Goal: Answer question/provide support: Share knowledge or assist other users

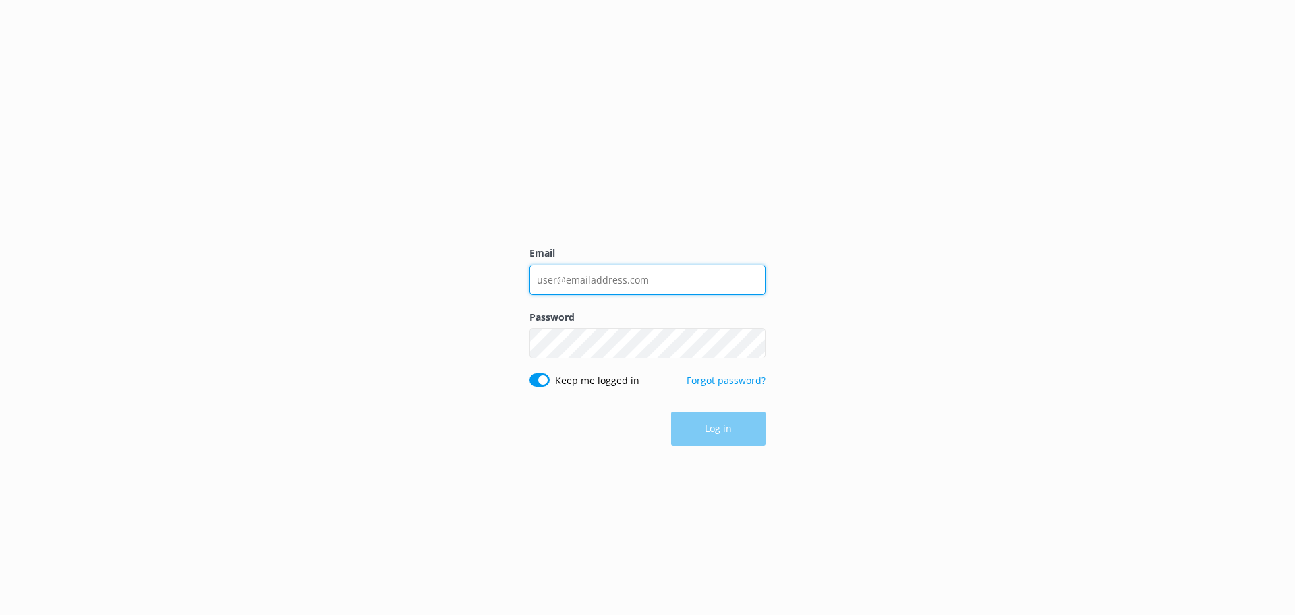
type input "Destin.tiki@gulfcoastadventures.com"
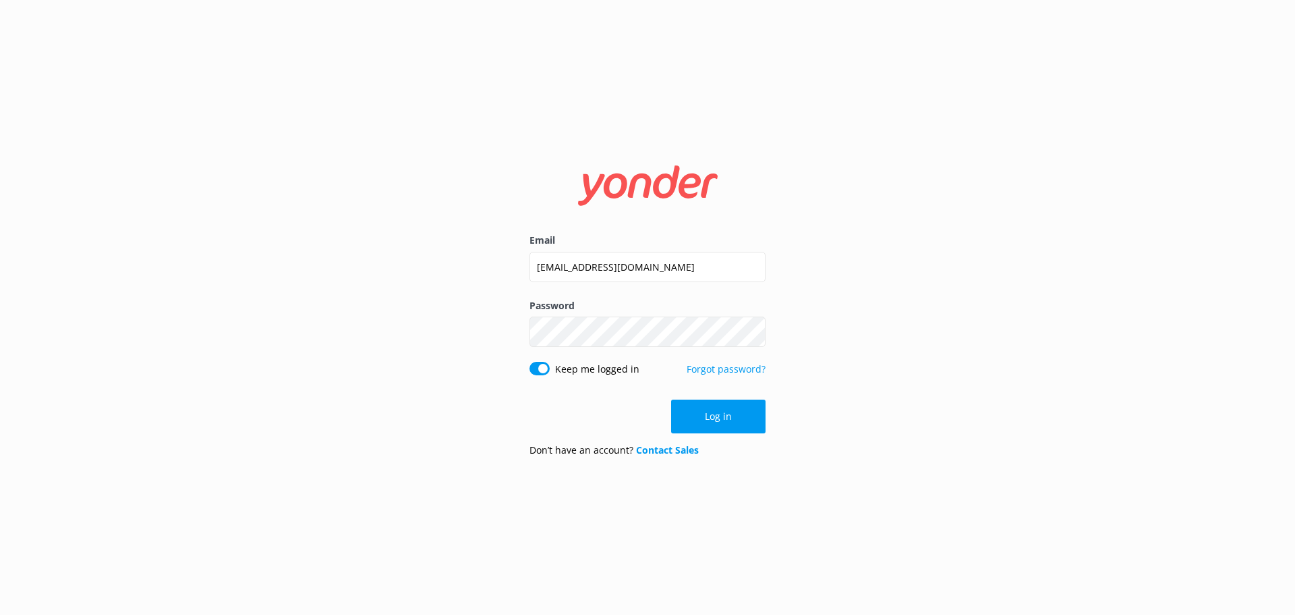
click at [354, 286] on div "Email Destin.tiki@gulfcoastadventures.com Password Show password Keep me logged…" at bounding box center [647, 307] width 1295 height 615
click at [702, 412] on button "Log in" at bounding box center [718, 416] width 94 height 34
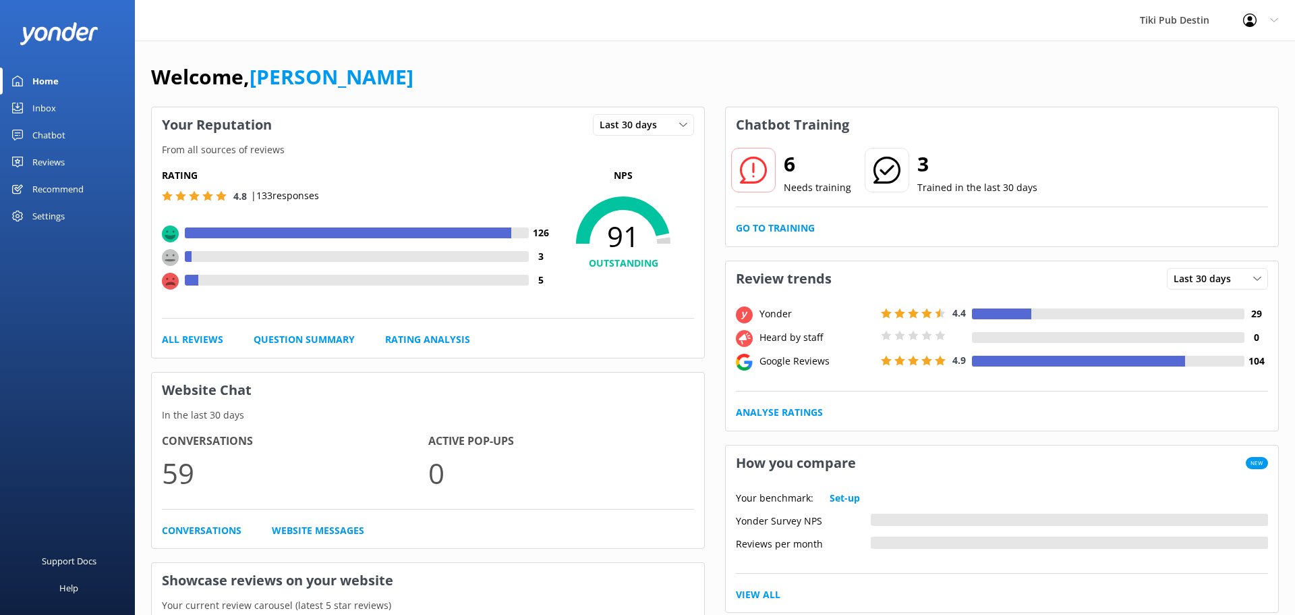
click at [52, 107] on div "Inbox" at bounding box center [44, 107] width 24 height 27
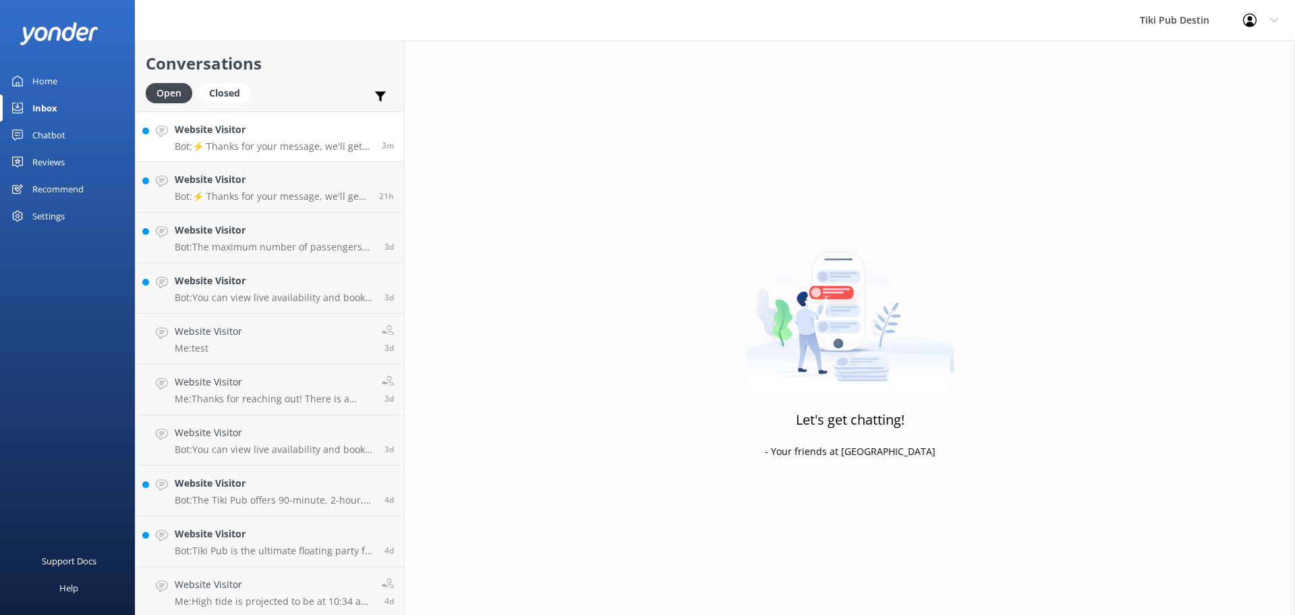
click at [243, 141] on p "Bot: ⚡ Thanks for your message, we'll get back to you as soon as we can. You're…" at bounding box center [273, 146] width 197 height 12
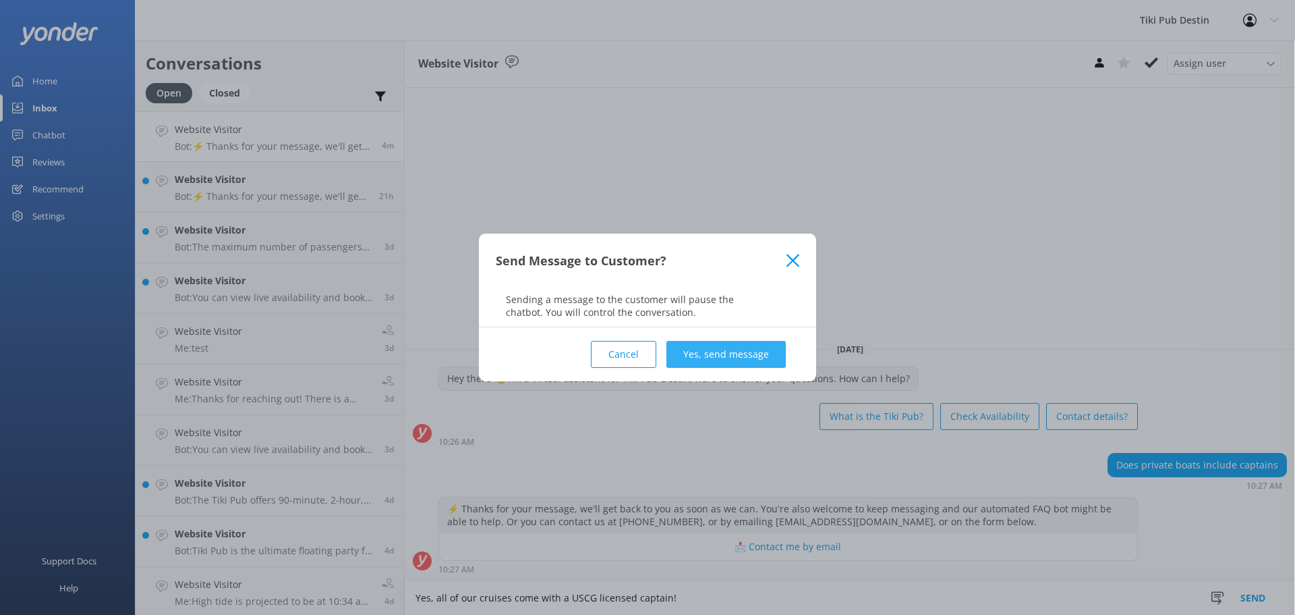
type textarea "Yes, all of our cruises come with a USCG licensed captain!"
click at [707, 355] on button "Yes, send message" at bounding box center [726, 354] width 119 height 27
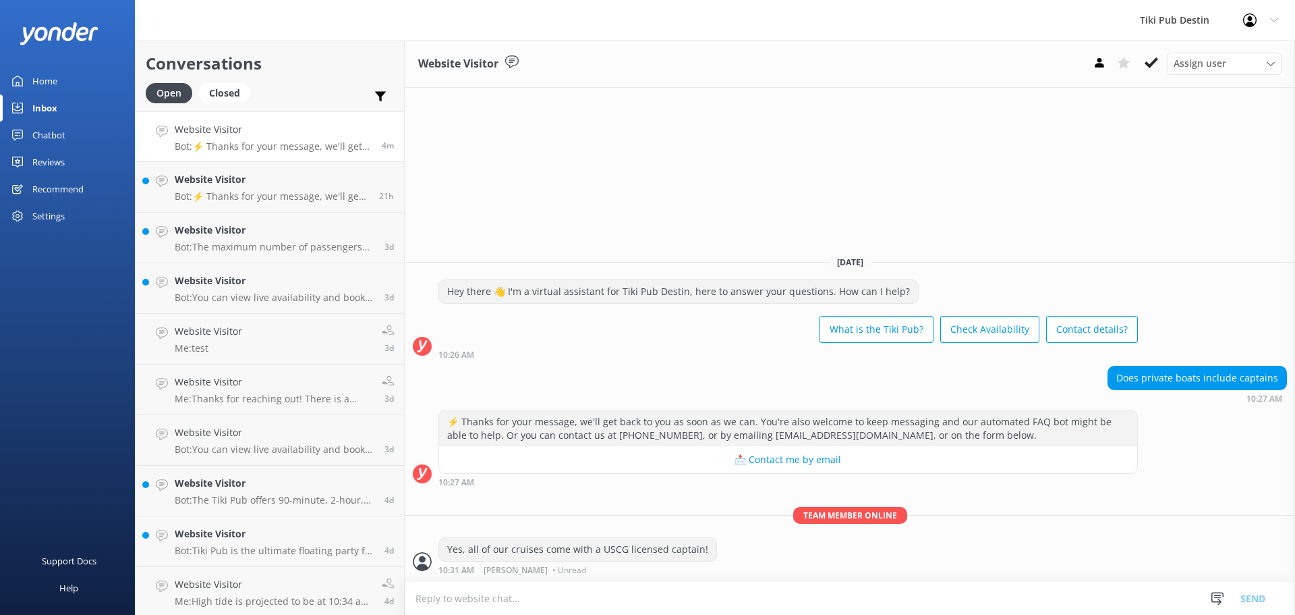
click at [56, 75] on div "Home" at bounding box center [44, 80] width 25 height 27
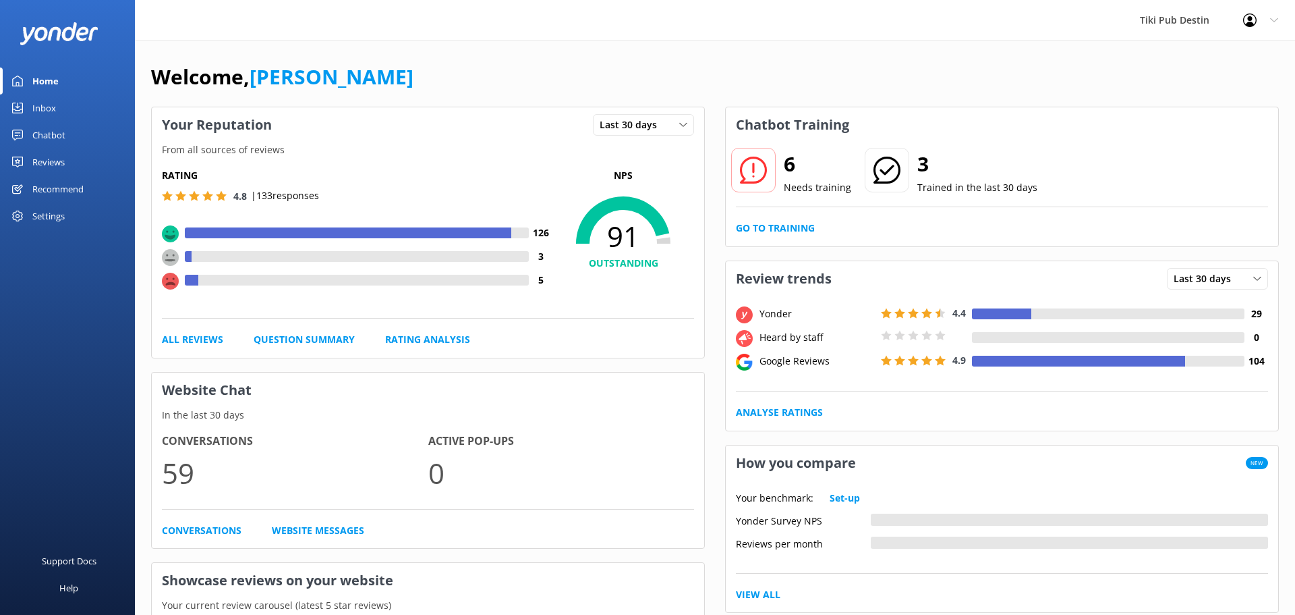
click at [788, 218] on div "6 Needs training 3 Trained in the last 30 days Go to Training" at bounding box center [1002, 194] width 553 height 104
click at [777, 229] on link "Go to Training" at bounding box center [775, 228] width 79 height 15
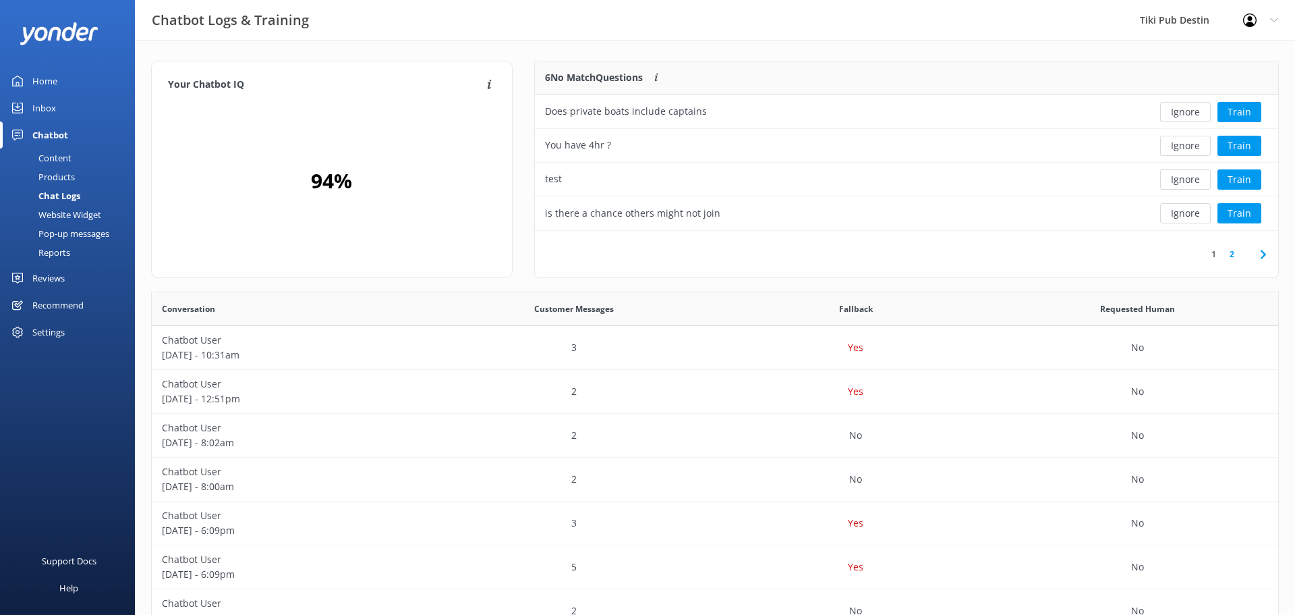
scroll to position [473, 1127]
click at [1245, 109] on button "Train" at bounding box center [1240, 112] width 44 height 20
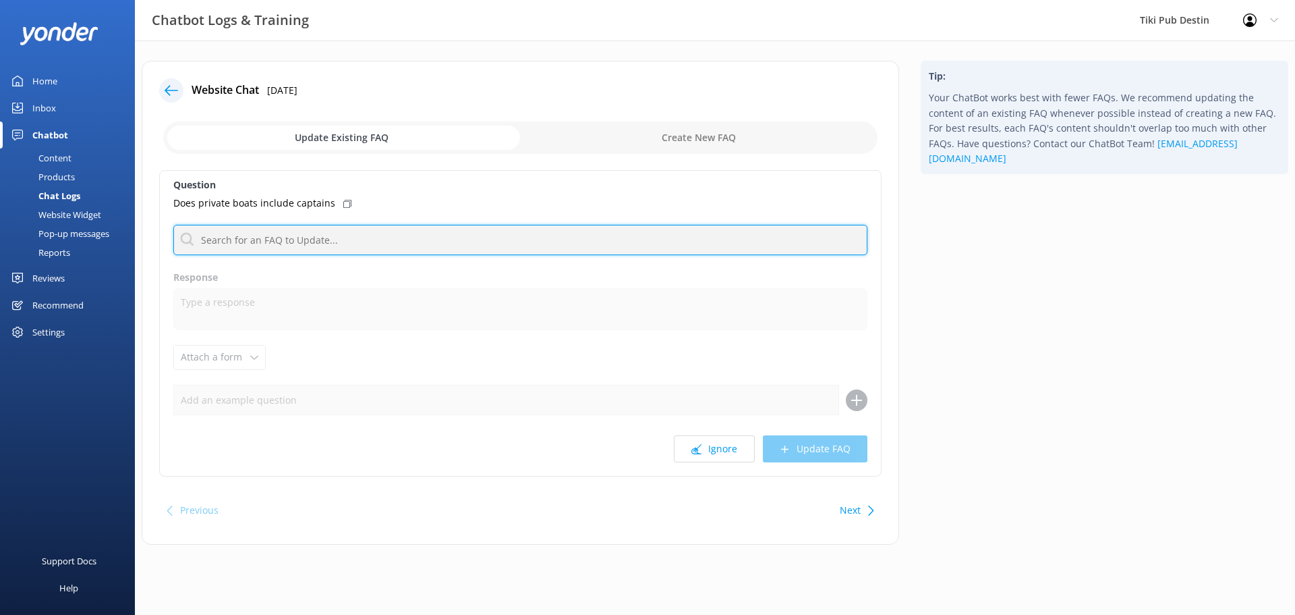
click at [551, 240] on input "text" at bounding box center [520, 240] width 694 height 30
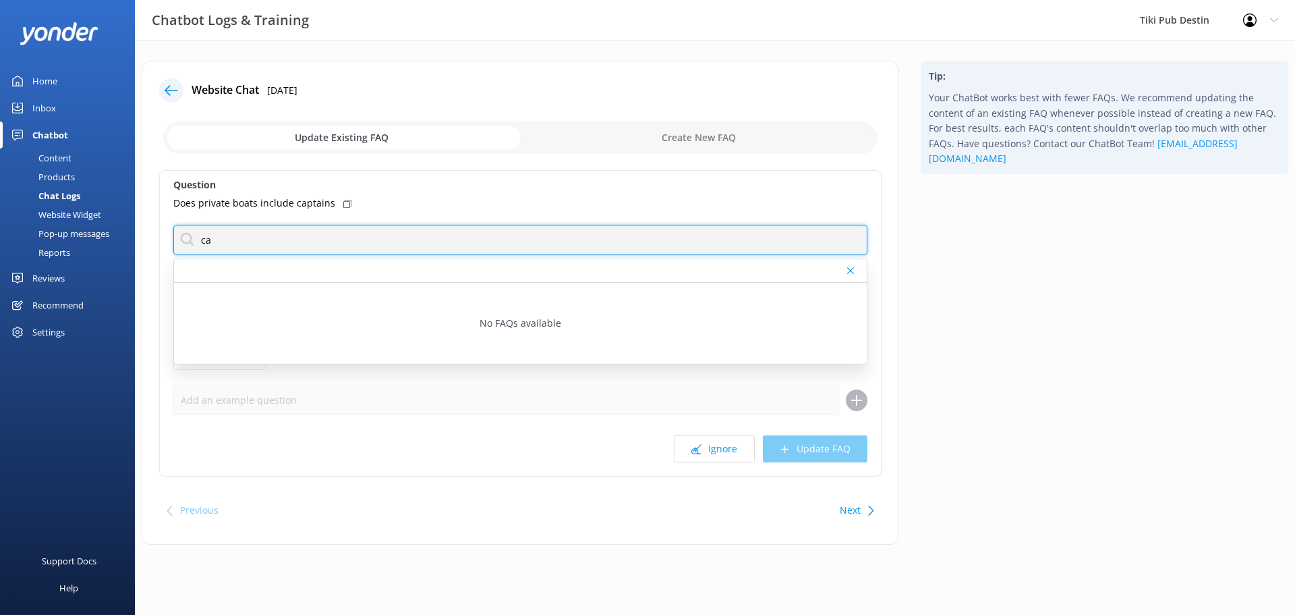
type input "c"
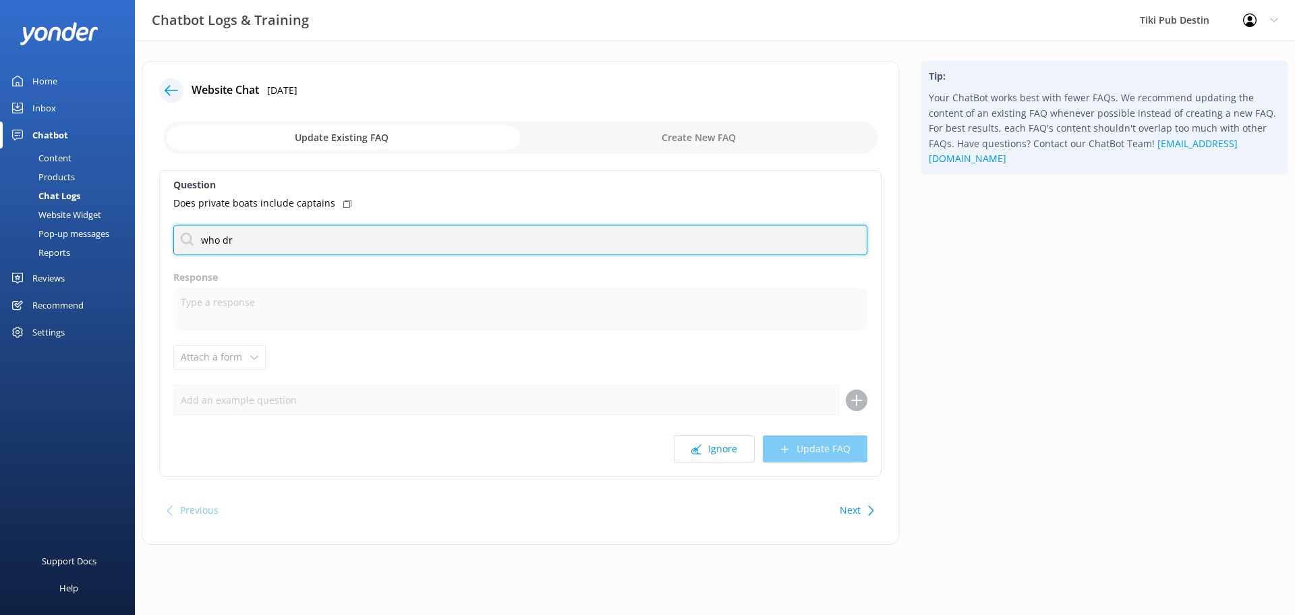
type input "who dri"
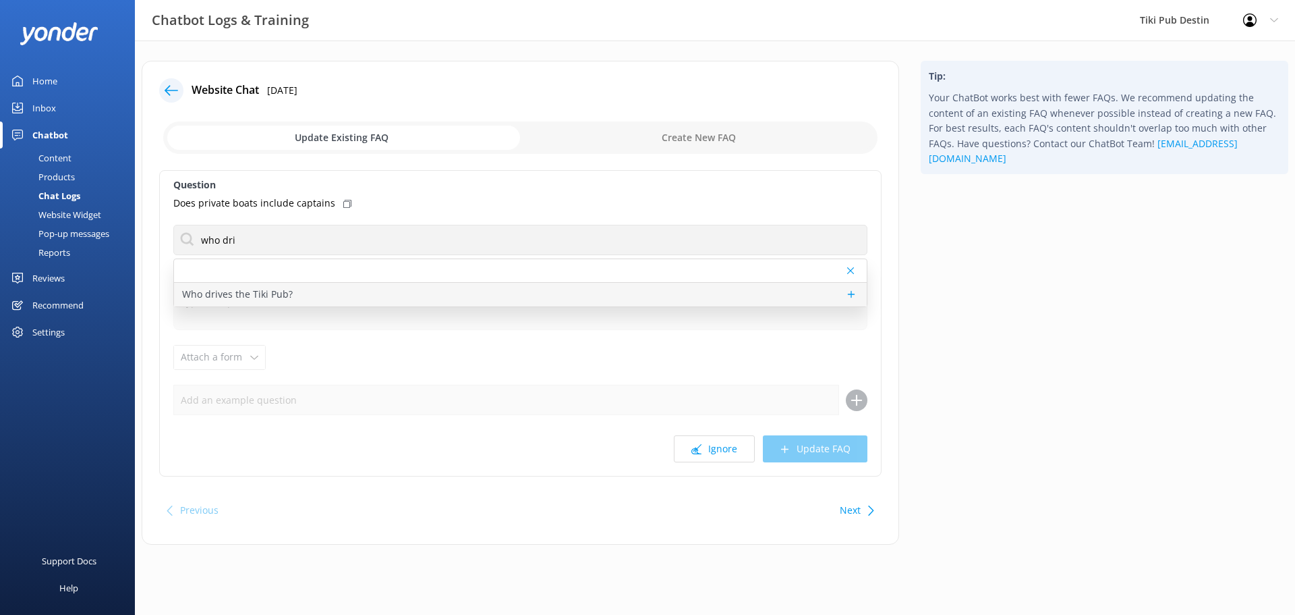
click at [217, 291] on p "Who drives the Tiki Pub?" at bounding box center [237, 294] width 111 height 15
type textarea "We always have a USCG licensed captain on board to show you a fun & safe time o…"
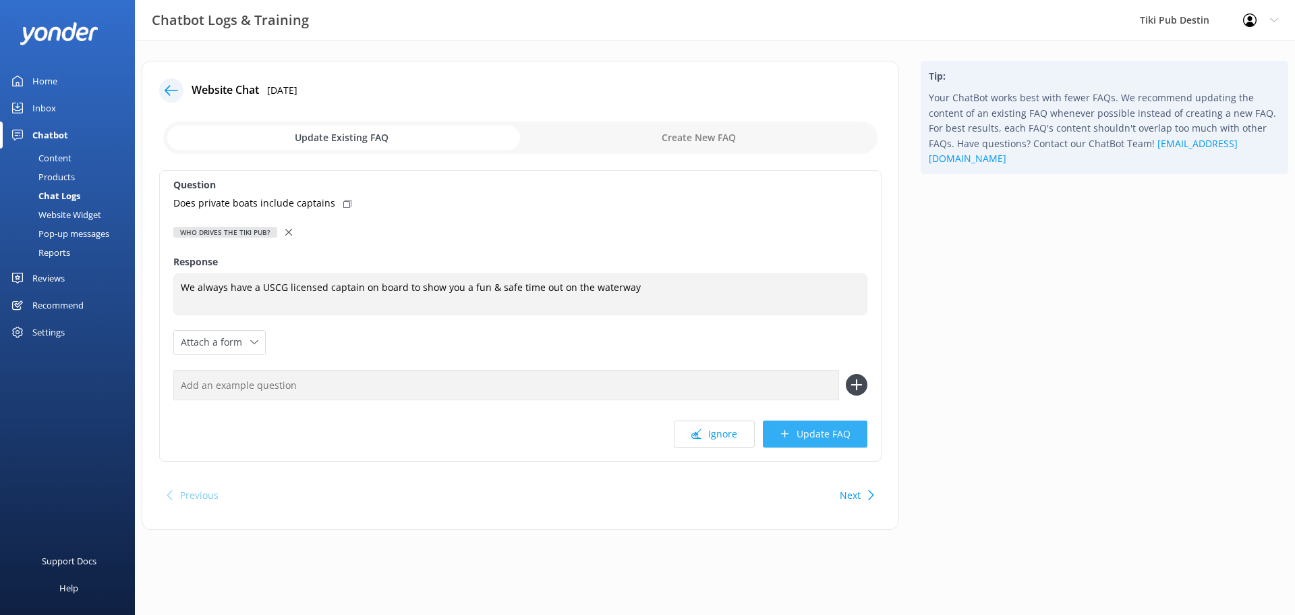
click at [815, 430] on button "Update FAQ" at bounding box center [815, 433] width 105 height 27
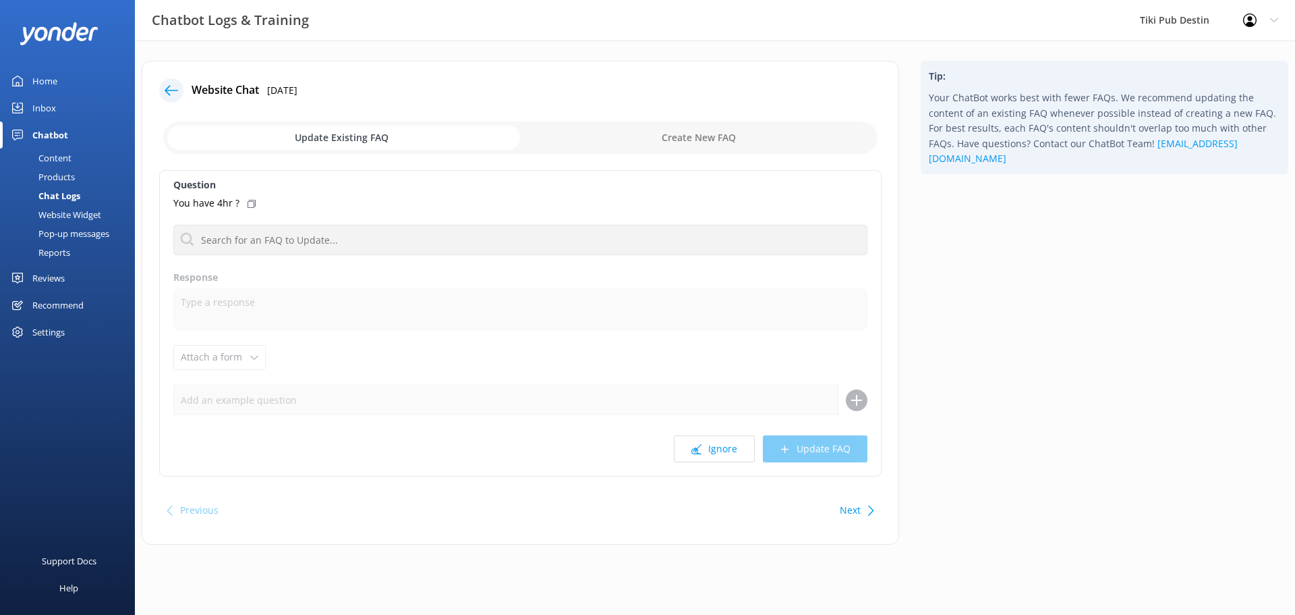
click at [171, 90] on icon at bounding box center [171, 90] width 13 height 13
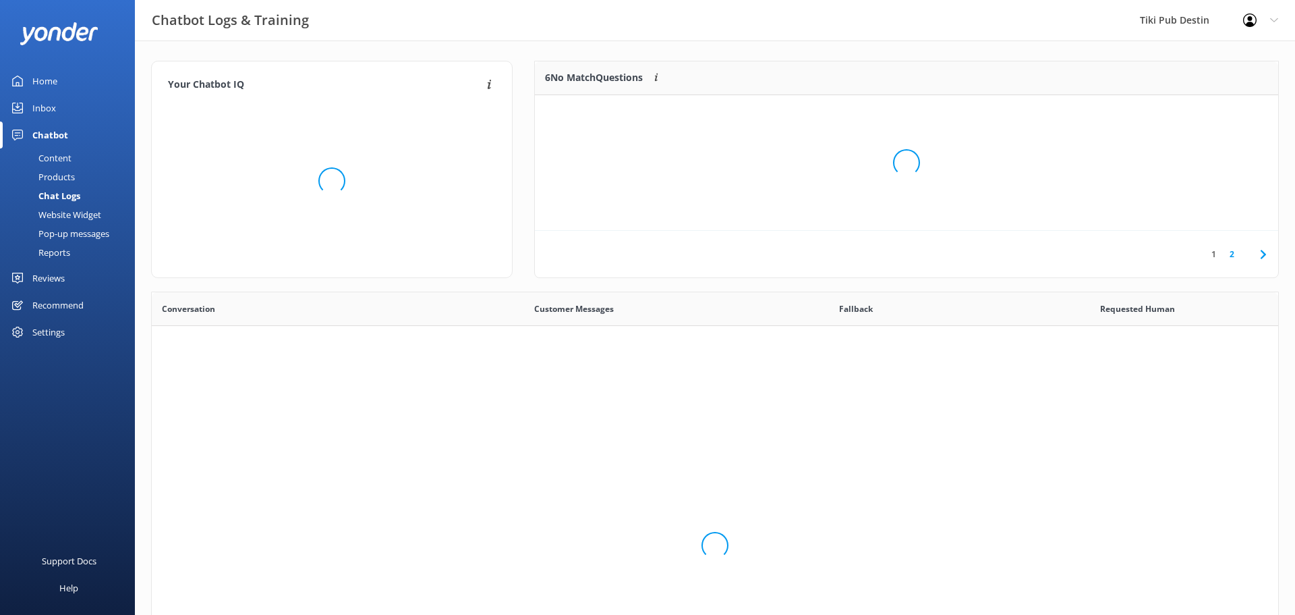
scroll to position [473, 1127]
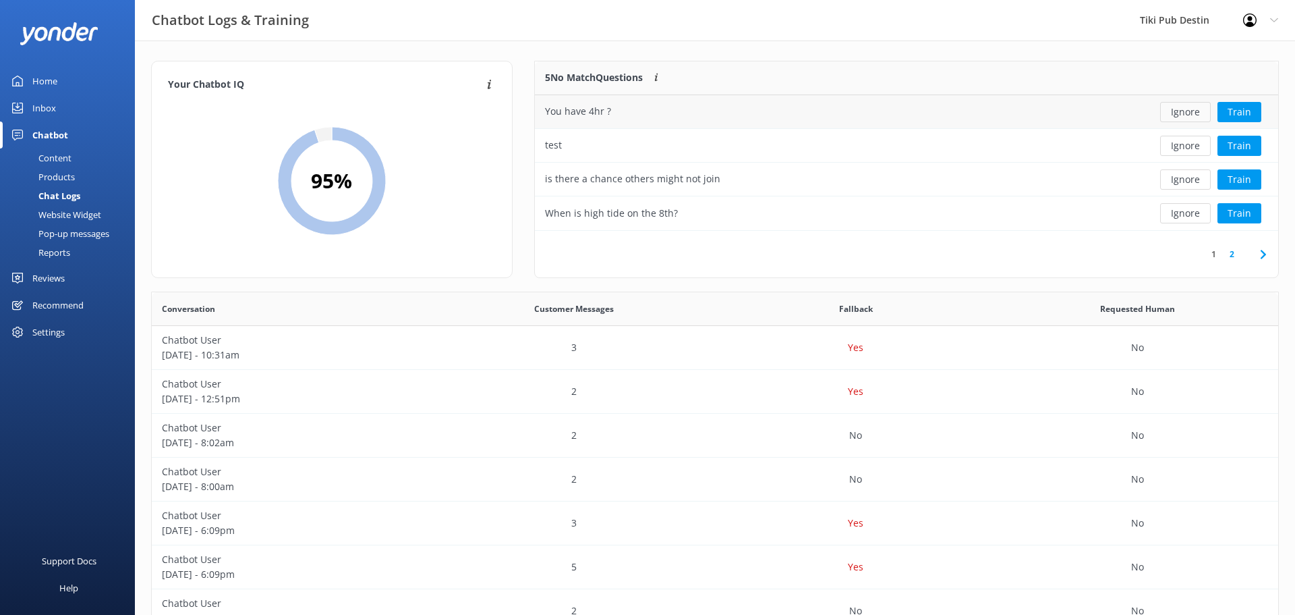
click at [1180, 112] on button "Ignore" at bounding box center [1186, 112] width 51 height 20
click at [1188, 111] on button "Ignore" at bounding box center [1186, 112] width 51 height 20
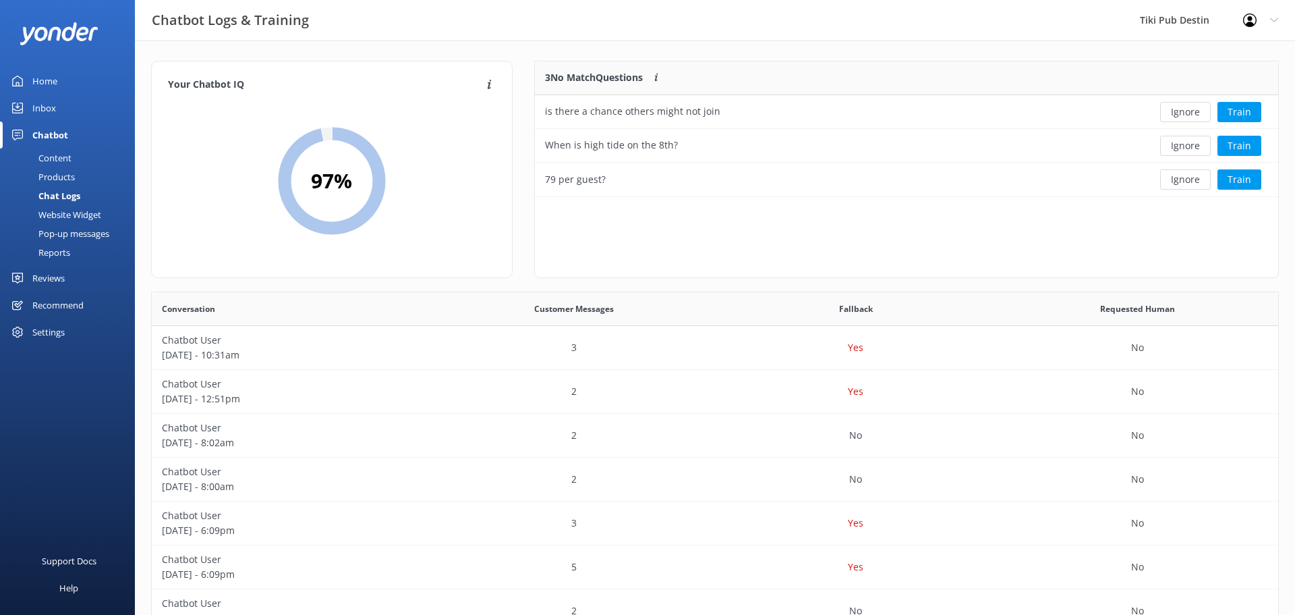
scroll to position [136, 744]
click at [1188, 111] on button "Ignore" at bounding box center [1186, 112] width 51 height 20
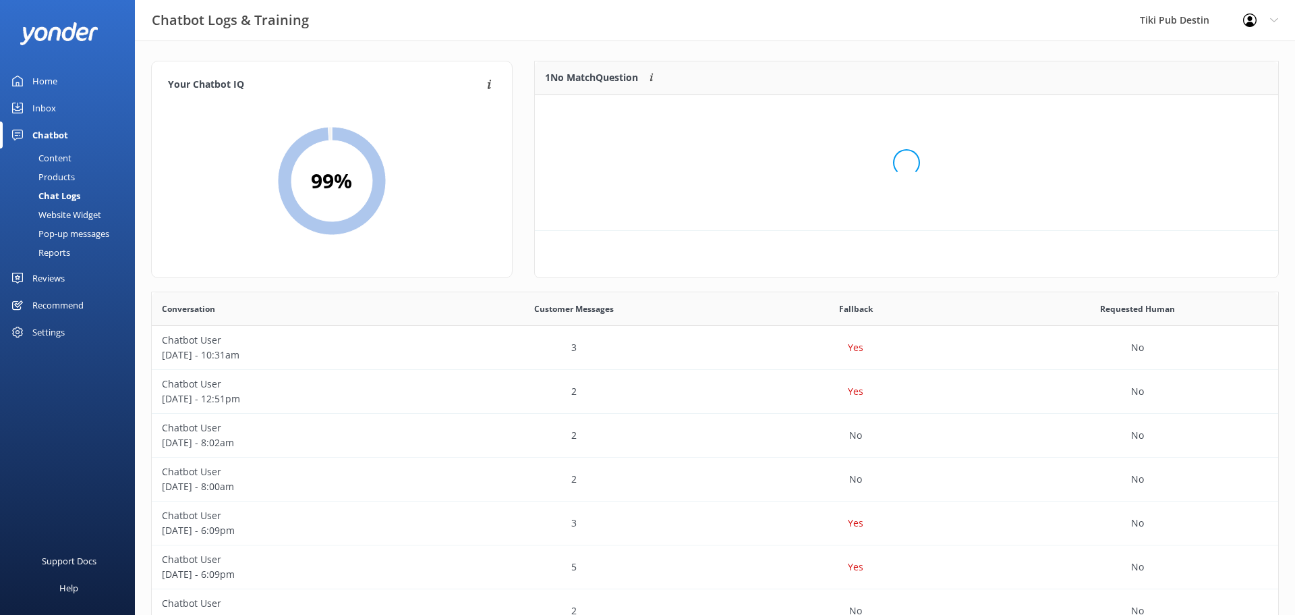
scroll to position [68, 744]
click at [1188, 111] on button "Ignore" at bounding box center [1186, 112] width 51 height 20
